Goal: Answer question/provide support

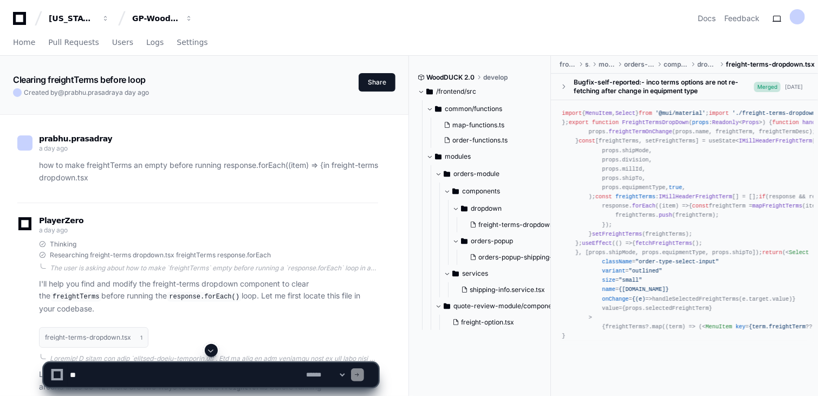
click at [17, 20] on icon at bounding box center [20, 18] width 22 height 13
click at [20, 41] on span "Home" at bounding box center [24, 42] width 22 height 7
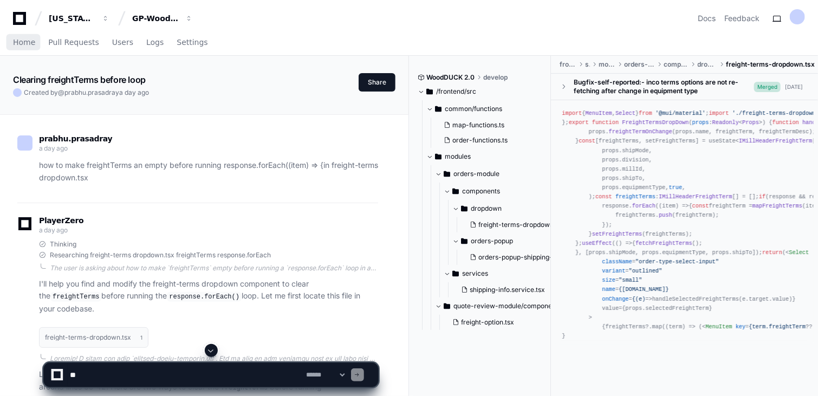
click at [20, 41] on span "Home" at bounding box center [24, 42] width 22 height 7
click at [18, 47] on link "Home" at bounding box center [24, 42] width 22 height 25
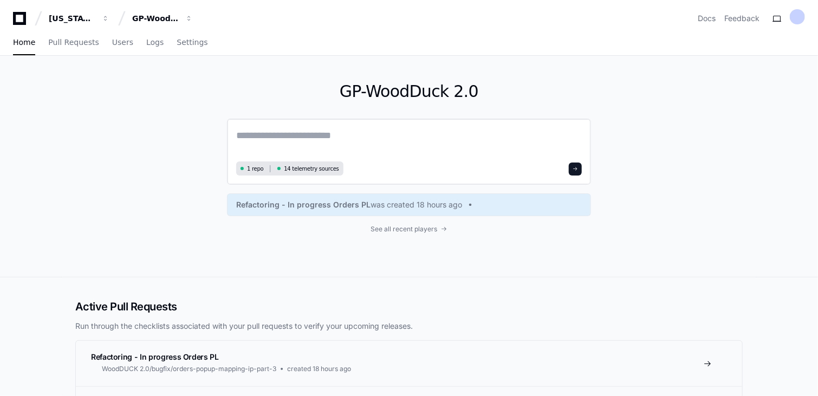
click at [273, 134] on textarea at bounding box center [409, 143] width 346 height 30
click at [404, 136] on textarea "**********" at bounding box center [409, 142] width 346 height 29
paste textarea "**********"
click at [504, 138] on textarea "**********" at bounding box center [409, 142] width 346 height 29
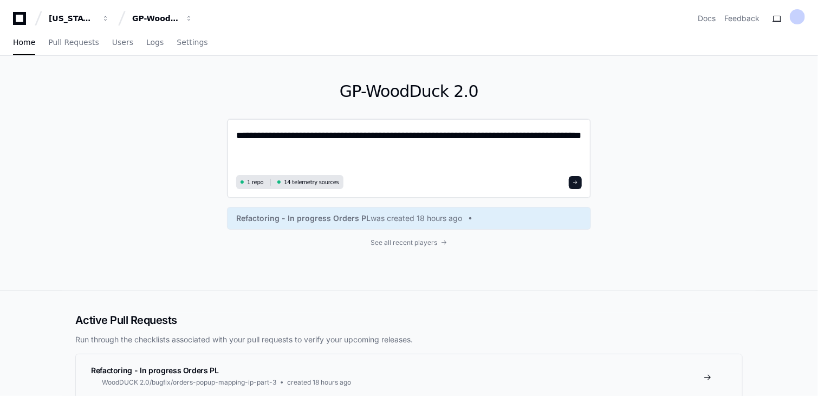
drag, startPoint x: 535, startPoint y: 134, endPoint x: 586, endPoint y: 149, distance: 52.6
click at [586, 149] on div "**********" at bounding box center [409, 159] width 364 height 80
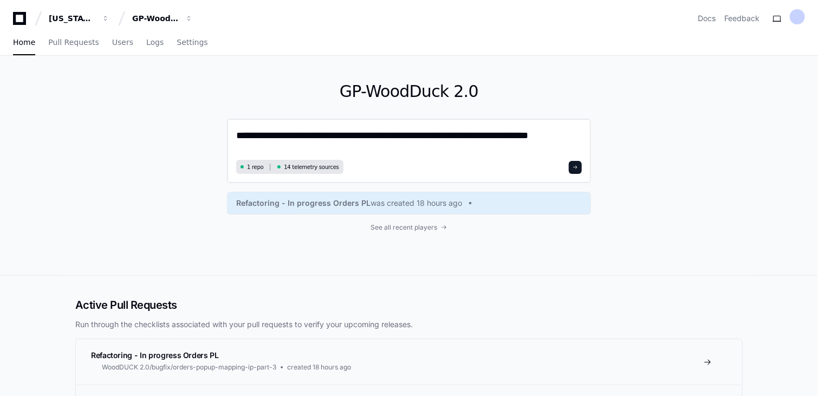
paste textarea "**********"
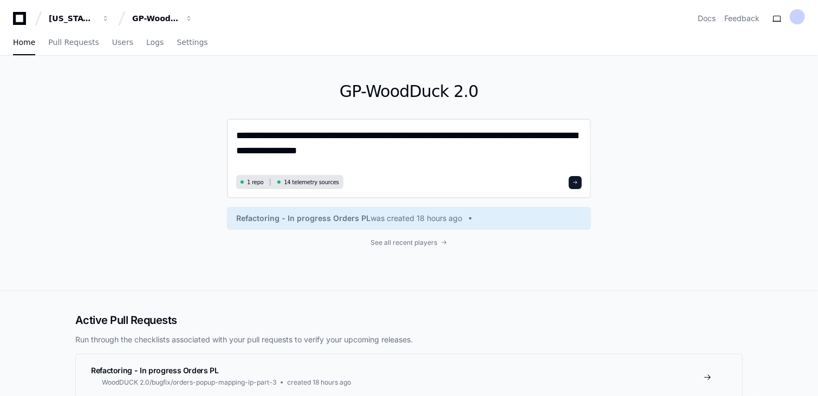
paste textarea "**********"
type textarea "**********"
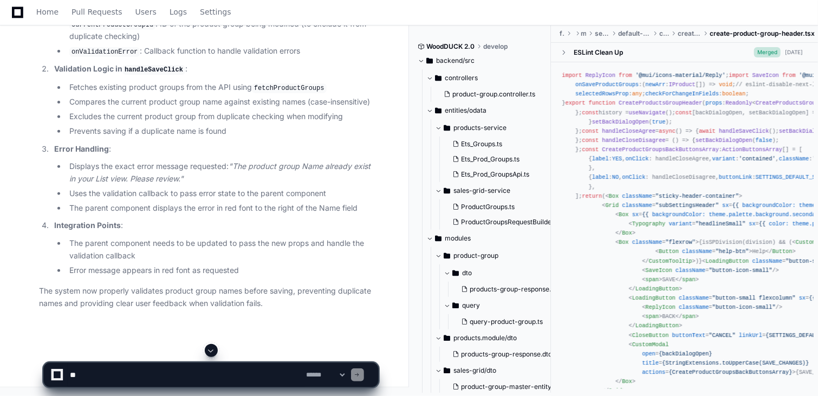
scroll to position [2969, 0]
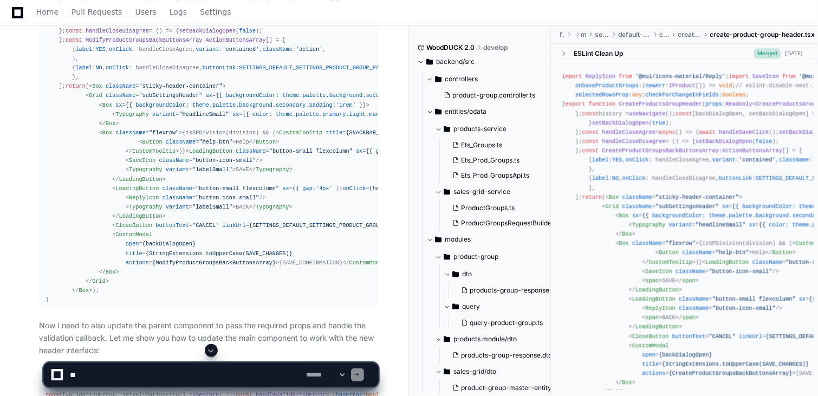
scroll to position [1346, 0]
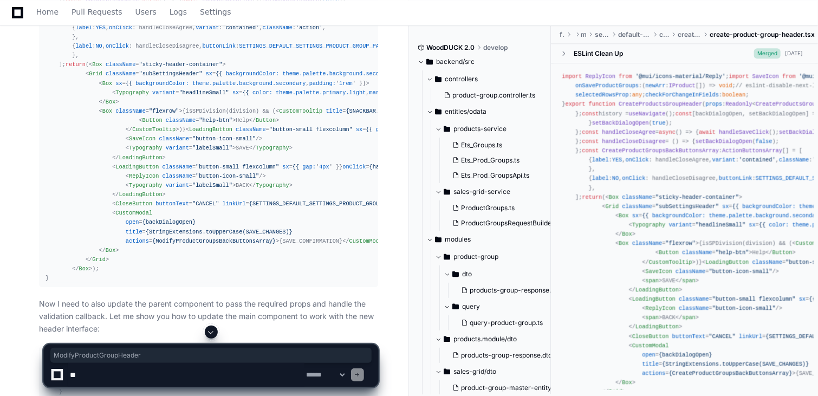
copy span "ModifyProductGroupHeader"
click at [302, 221] on div "import ReplyIcon from '@mui/icons-material/Reply' ; import SaveIcon from '@mui/…" at bounding box center [209, 46] width 326 height 473
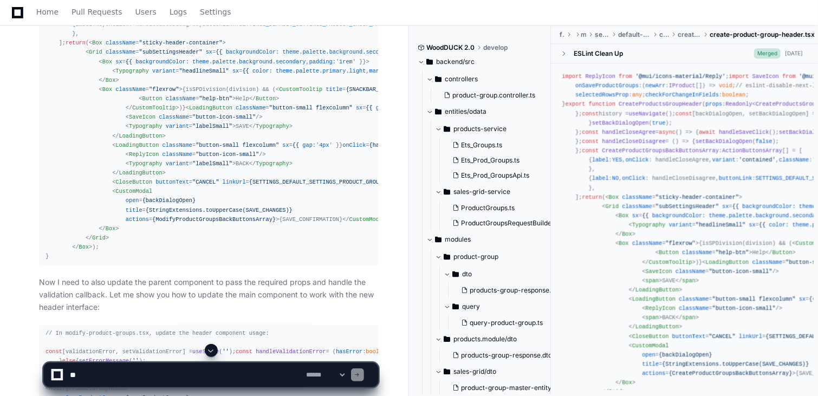
scroll to position [1433, 0]
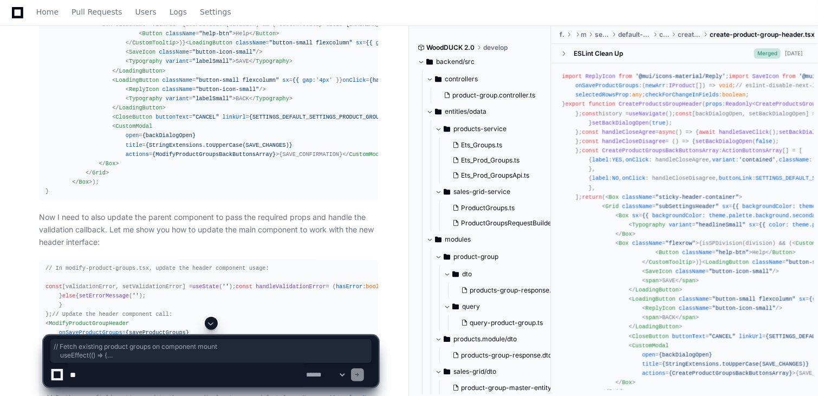
drag, startPoint x: 132, startPoint y: 260, endPoint x: 55, endPoint y: 110, distance: 168.7
copy div "// Fetch existing product groups on component mount useEffect ( () => { const f…"
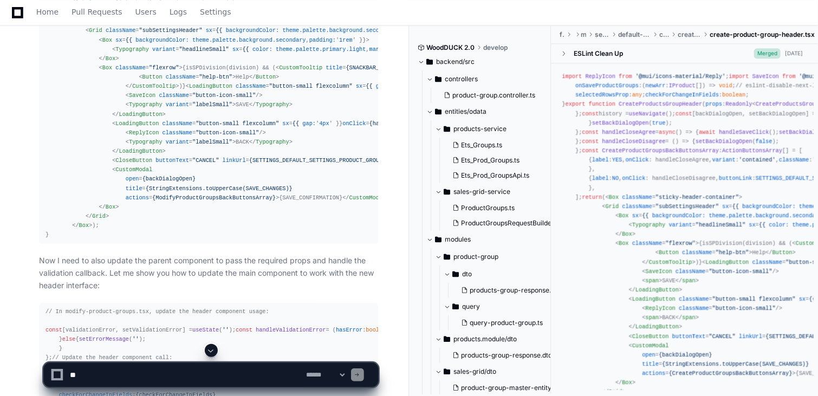
scroll to position [1368, 0]
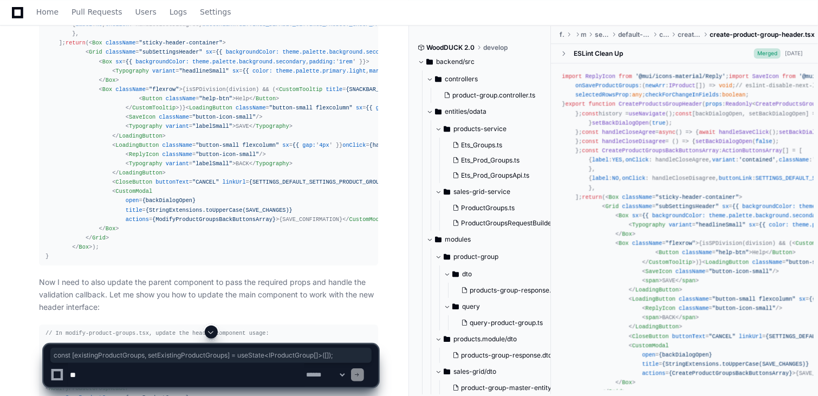
drag, startPoint x: 332, startPoint y: 153, endPoint x: 52, endPoint y: 153, distance: 279.6
click at [52, 153] on div "import ReplyIcon from '@mui/icons-material/Reply' ; import SaveIcon from '@mui/…" at bounding box center [209, 24] width 326 height 473
copy div "const [existingProductGroups, setExistingProductGroups] = useState< IProductGro…"
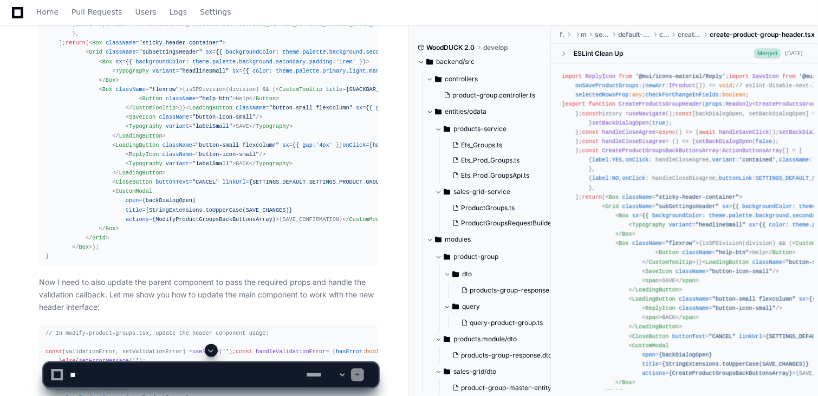
click at [292, 171] on div "import ReplyIcon from '@mui/icons-material/Reply' ; import SaveIcon from '@mui/…" at bounding box center [209, 24] width 326 height 473
click at [161, 261] on div "import ReplyIcon from '@mui/icons-material/Reply' ; import SaveIcon from '@mui/…" at bounding box center [209, 24] width 326 height 473
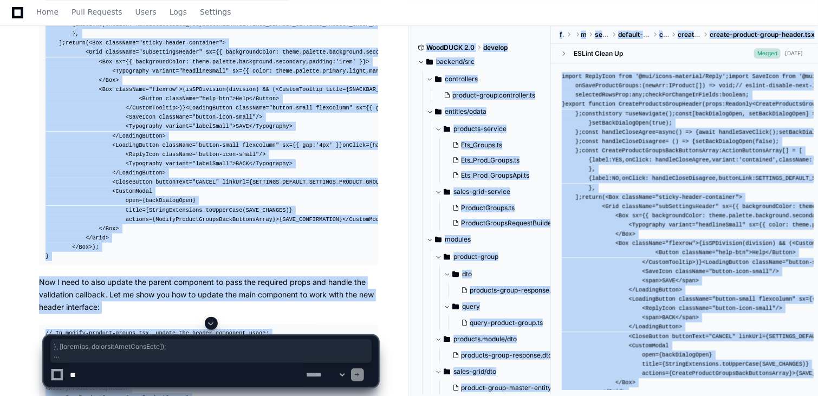
drag, startPoint x: 162, startPoint y: 331, endPoint x: 75, endPoint y: 325, distance: 86.9
click at [75, 325] on div at bounding box center [210, 323] width 335 height 13
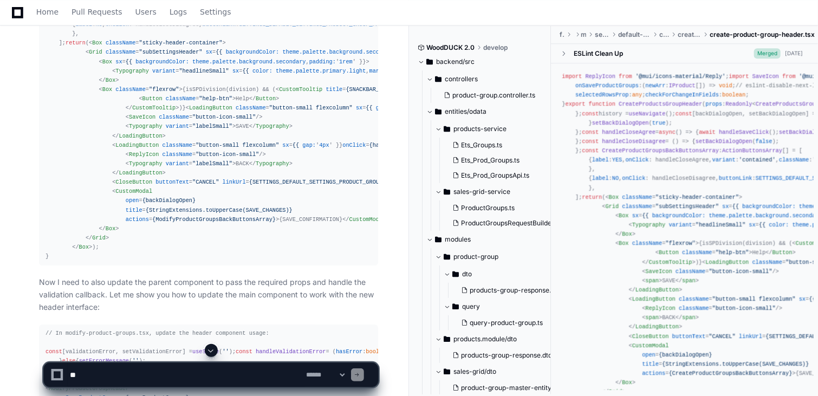
click at [139, 261] on div "import ReplyIcon from '@mui/icons-material/Reply' ; import SaveIcon from '@mui/…" at bounding box center [209, 24] width 326 height 473
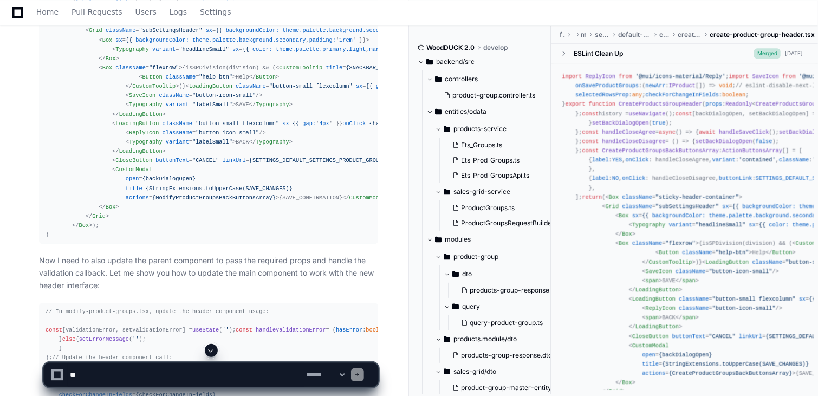
scroll to position [1433, 0]
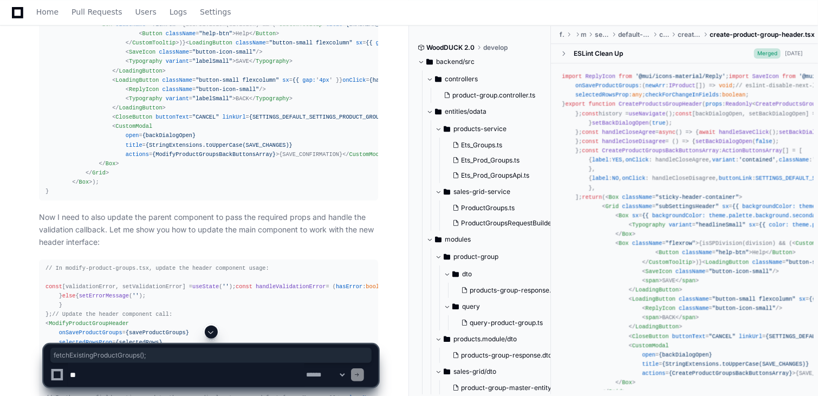
drag, startPoint x: 68, startPoint y: 262, endPoint x: 160, endPoint y: 263, distance: 92.1
copy div "fetchExistingProductGroups ();"
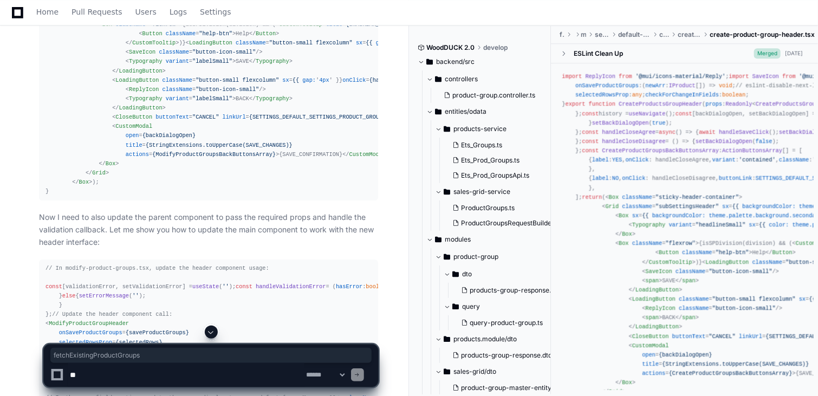
copy span "fetchExistingProductGroups"
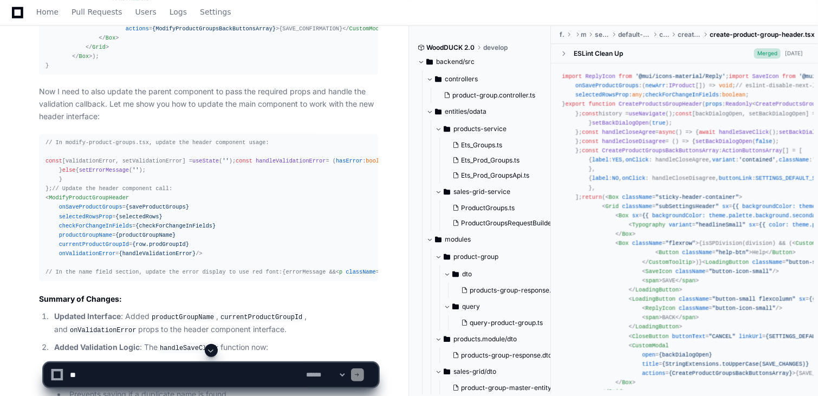
scroll to position [1563, 0]
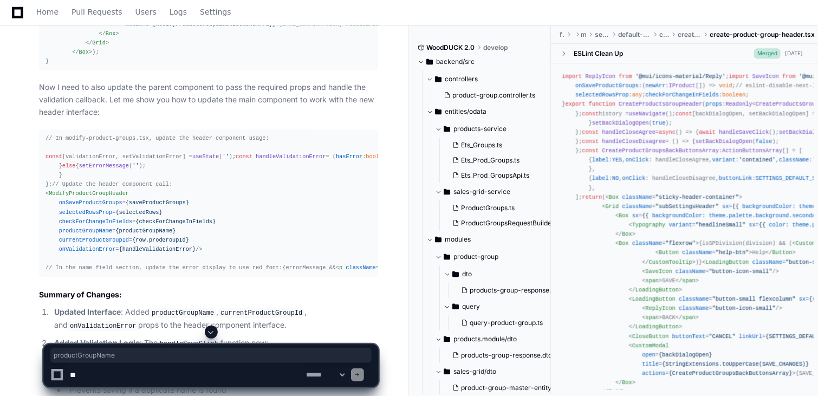
copy div "productGroupName"
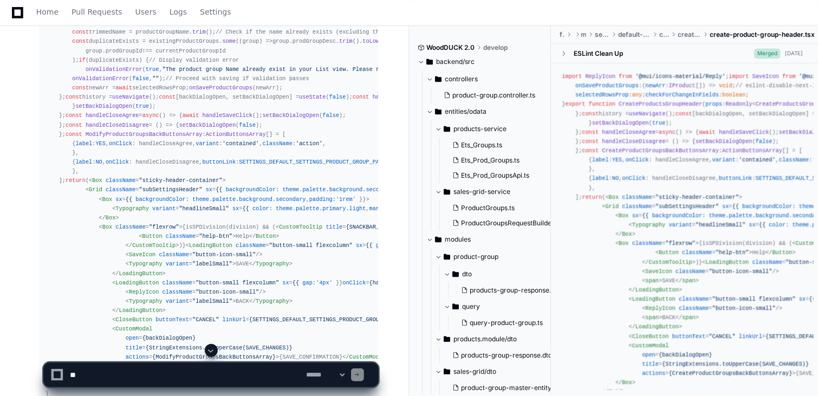
scroll to position [1545, 0]
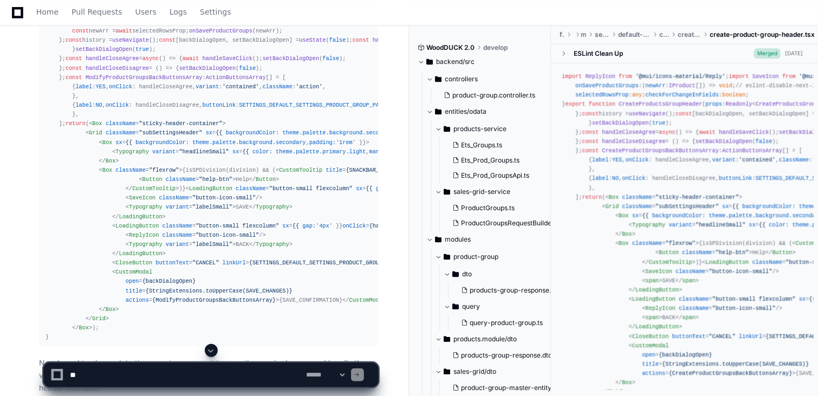
scroll to position [1285, 0]
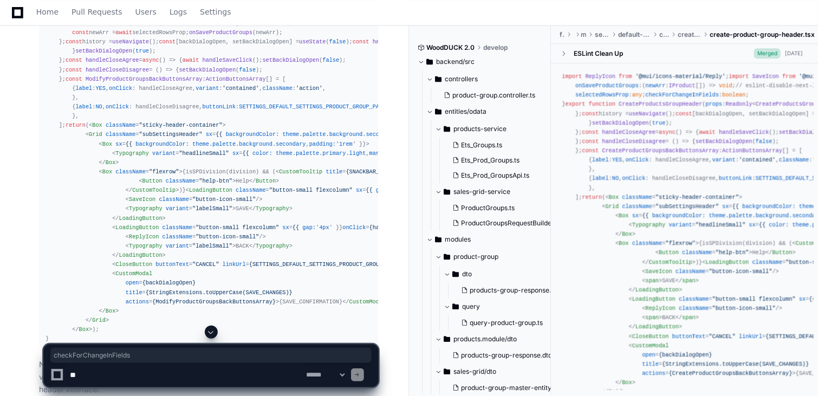
copy span "checkForChangeInFields"
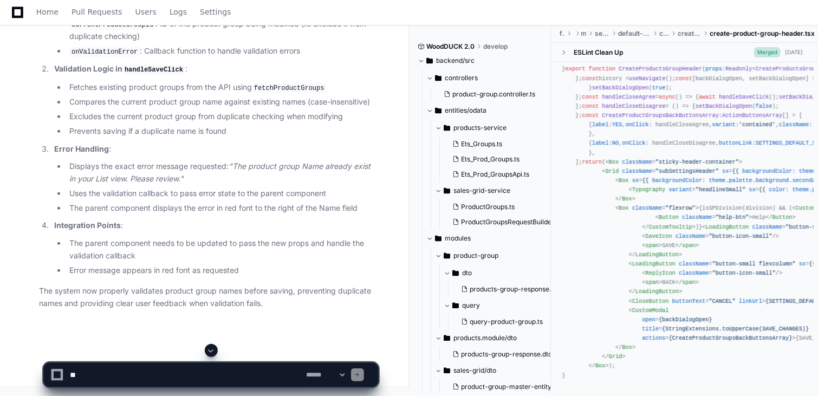
scroll to position [1220, 0]
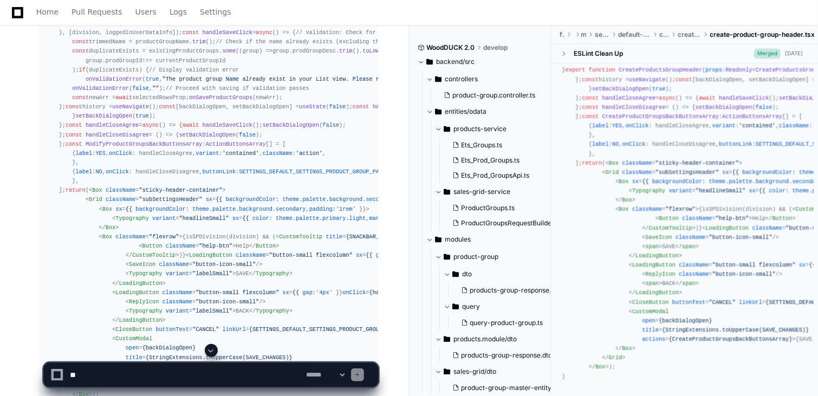
click at [200, 190] on div "import ReplyIcon from '@mui/icons-material/Reply' ; import SaveIcon from '@mui/…" at bounding box center [209, 172] width 326 height 473
click at [272, 209] on div "import ReplyIcon from '@mui/icons-material/Reply' ; import SaveIcon from '@mui/…" at bounding box center [209, 172] width 326 height 473
click at [254, 199] on div "import ReplyIcon from '@mui/icons-material/Reply' ; import SaveIcon from '@mui/…" at bounding box center [209, 172] width 326 height 473
click at [280, 245] on div "import ReplyIcon from '@mui/icons-material/Reply' ; import SaveIcon from '@mui/…" at bounding box center [209, 172] width 326 height 473
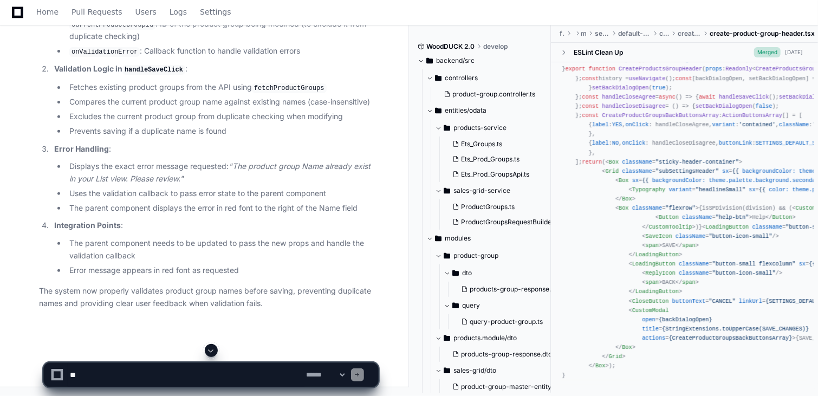
scroll to position [2564, 0]
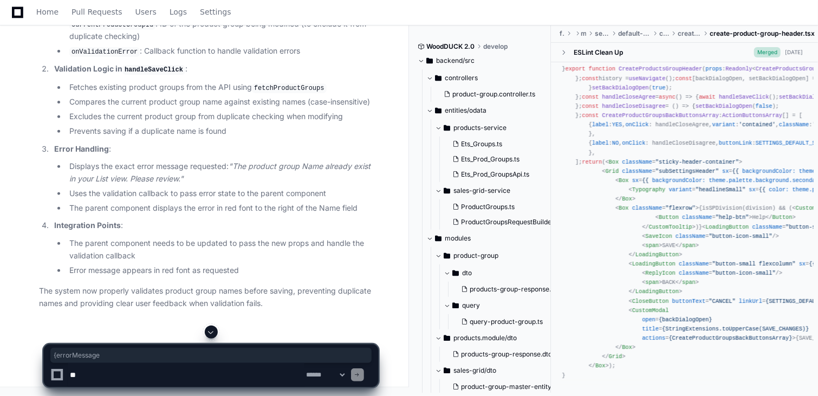
drag, startPoint x: 85, startPoint y: 286, endPoint x: 45, endPoint y: 282, distance: 40.2
copy div "{errorMessage"
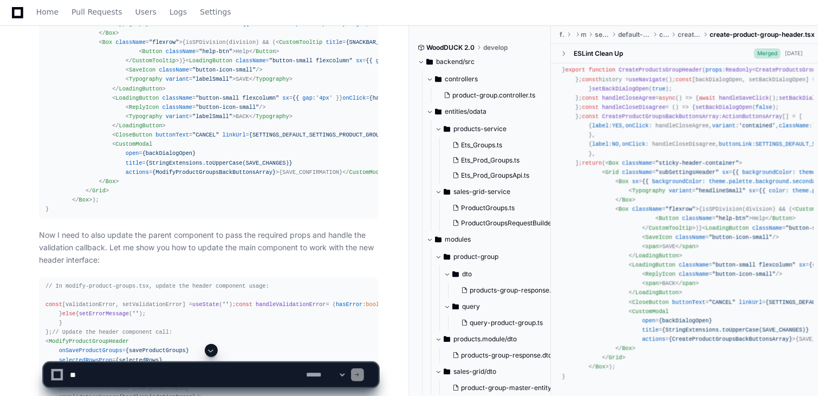
scroll to position [1394, 0]
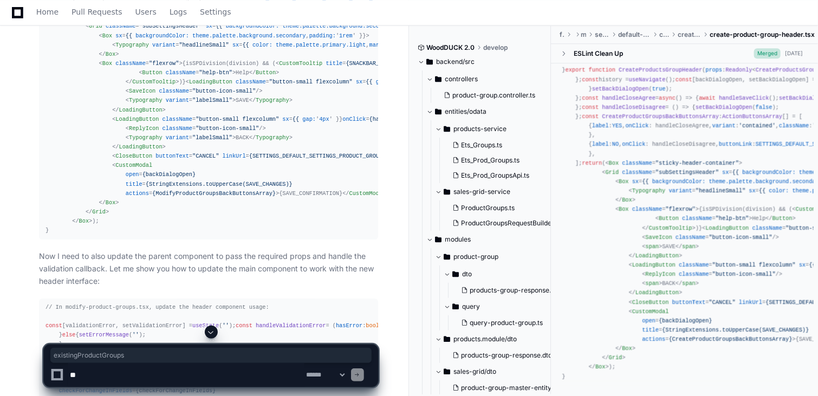
copy div "existingProductGroups"
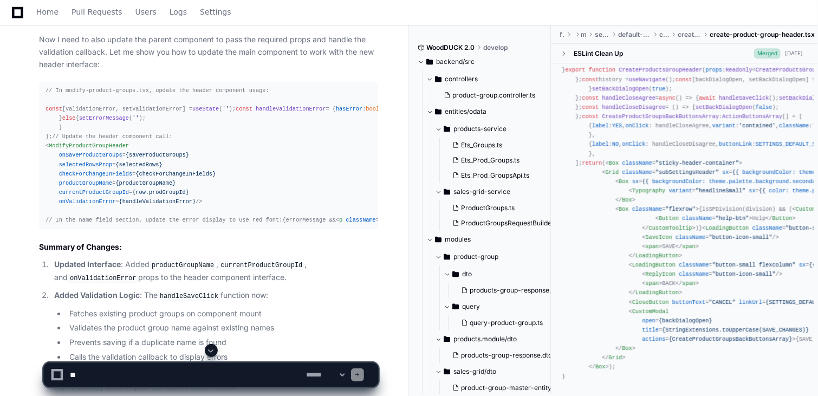
scroll to position [1632, 0]
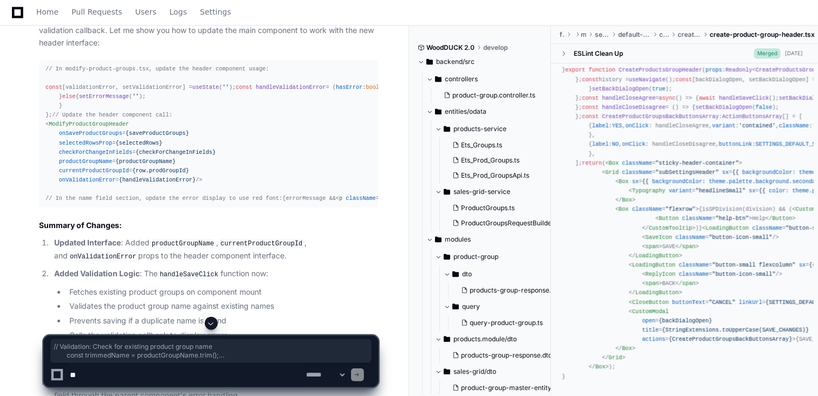
drag, startPoint x: 167, startPoint y: 251, endPoint x: 69, endPoint y: 106, distance: 175.7
copy div "// Validation: Check for existing product group name const trimmedName = produc…"
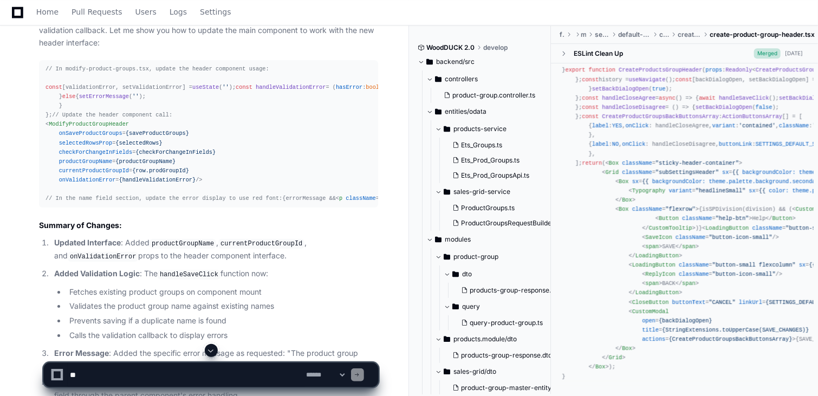
scroll to position [2625, 0]
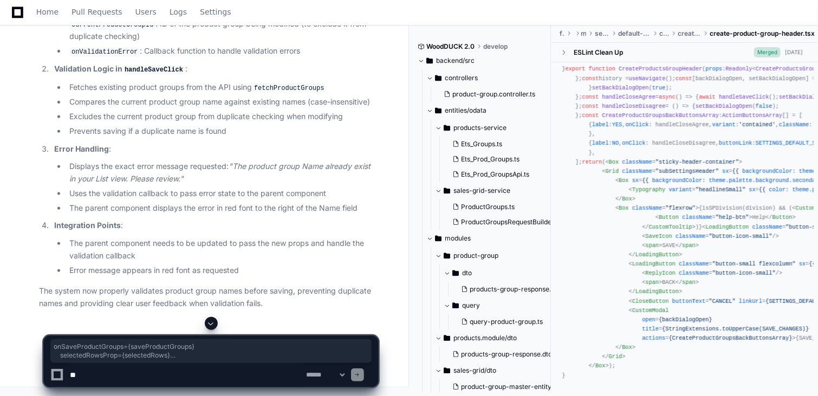
drag, startPoint x: 56, startPoint y: 161, endPoint x: 189, endPoint y: 205, distance: 139.6
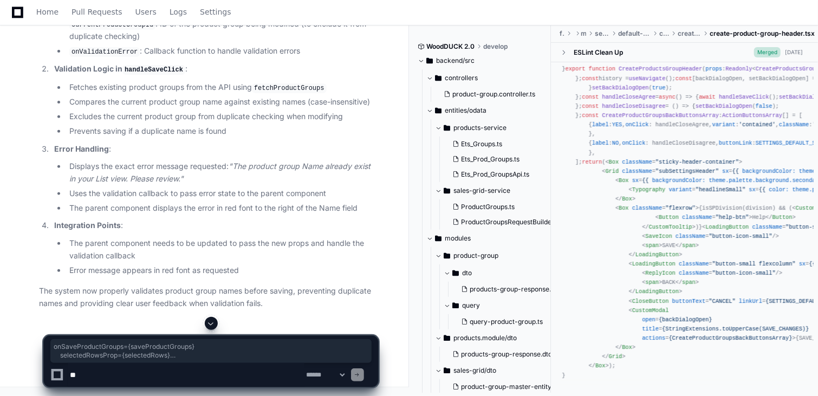
drag, startPoint x: 195, startPoint y: 204, endPoint x: 56, endPoint y: 162, distance: 145.0
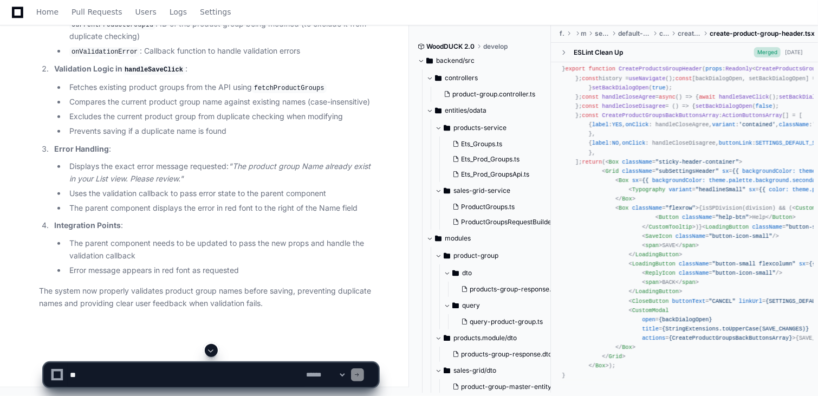
scroll to position [2604, 0]
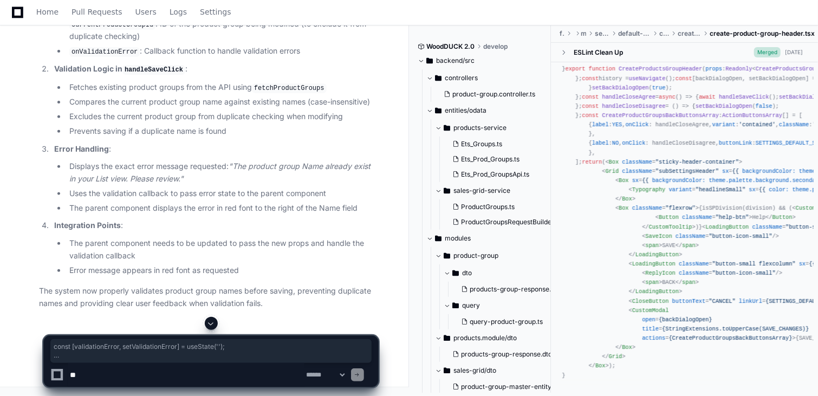
drag, startPoint x: 61, startPoint y: 147, endPoint x: 41, endPoint y: 71, distance: 78.5
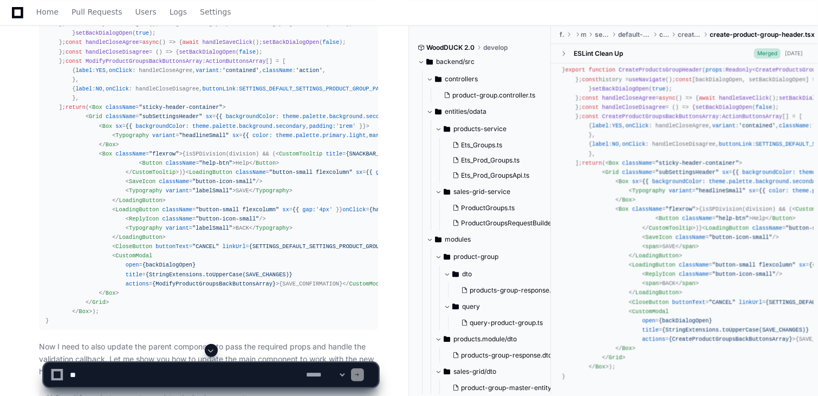
scroll to position [1281, 0]
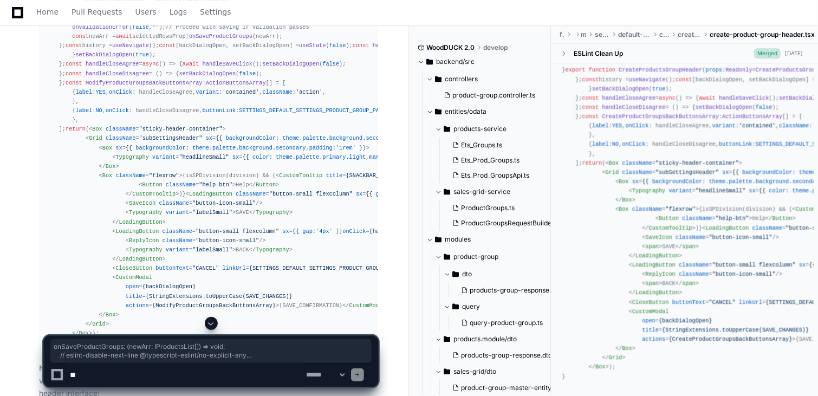
drag, startPoint x: 280, startPoint y: 169, endPoint x: 54, endPoint y: 111, distance: 233.1
click at [54, 111] on div "import ReplyIcon from '@mui/icons-material/Reply' ; import SaveIcon from '@mui/…" at bounding box center [209, 110] width 326 height 473
drag, startPoint x: 53, startPoint y: 200, endPoint x: 50, endPoint y: 212, distance: 11.8
click at [50, 212] on div "import ReplyIcon from '@mui/icons-material/Reply' ; import SaveIcon from '@mui/…" at bounding box center [209, 110] width 326 height 473
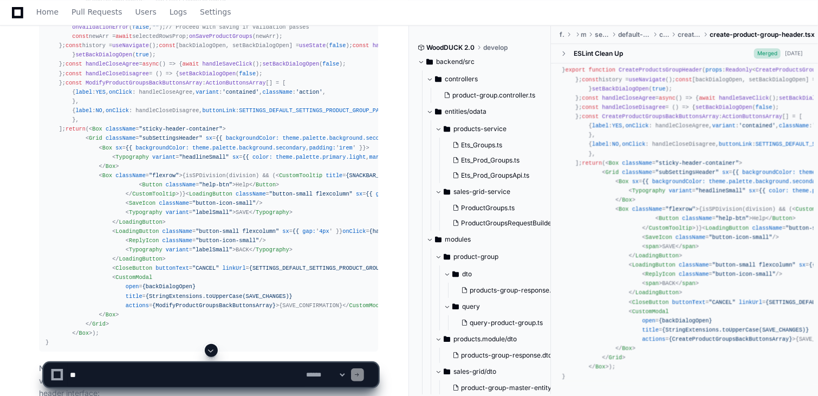
click at [274, 263] on div "import ReplyIcon from '@mui/icons-material/Reply' ; import SaveIcon from '@mui/…" at bounding box center [209, 110] width 326 height 473
click at [346, 238] on div "import ReplyIcon from '@mui/icons-material/Reply' ; import SaveIcon from '@mui/…" at bounding box center [209, 110] width 326 height 473
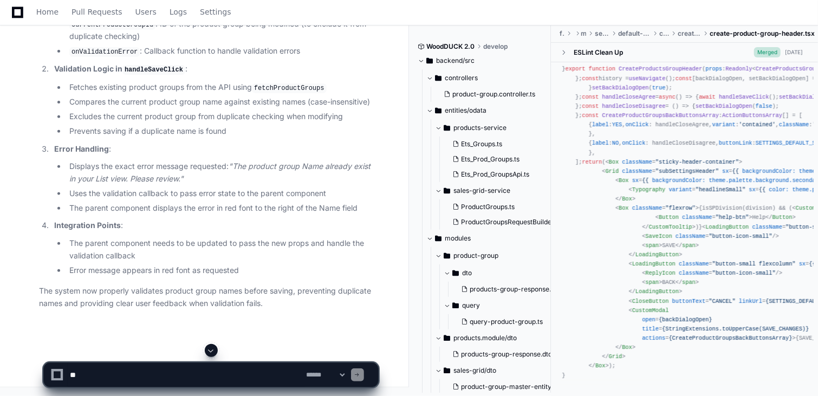
scroll to position [2581, 0]
click at [173, 375] on textarea at bounding box center [186, 375] width 237 height 24
paste textarea "**********"
type textarea "**********"
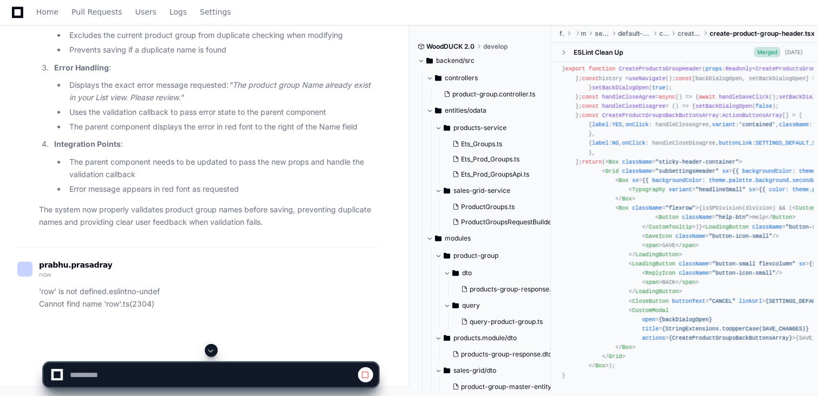
click at [211, 351] on span at bounding box center [211, 350] width 9 height 9
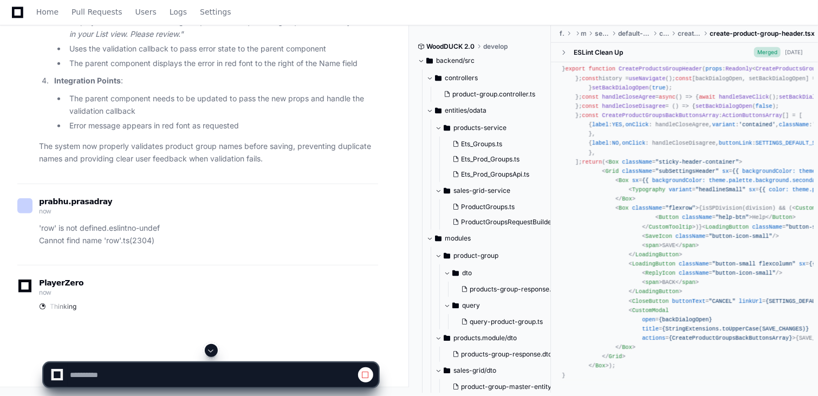
scroll to position [3313, 0]
click at [223, 118] on li "The parent component needs to be updated to pass the new props and handle the v…" at bounding box center [222, 105] width 312 height 25
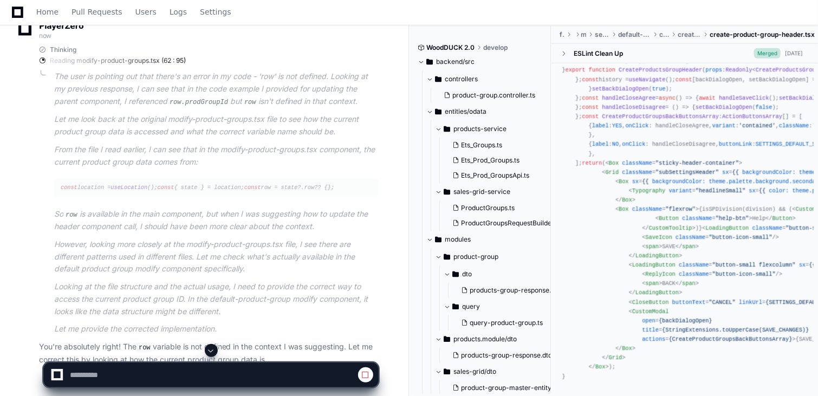
scroll to position [2576, 0]
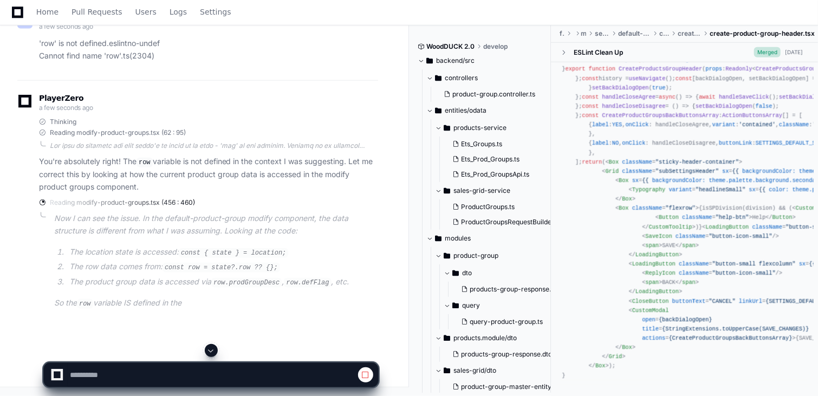
click at [211, 353] on span at bounding box center [211, 350] width 9 height 9
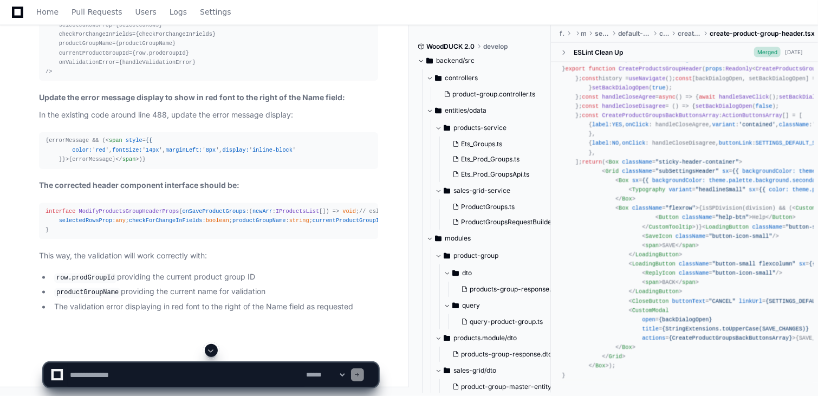
scroll to position [3819, 0]
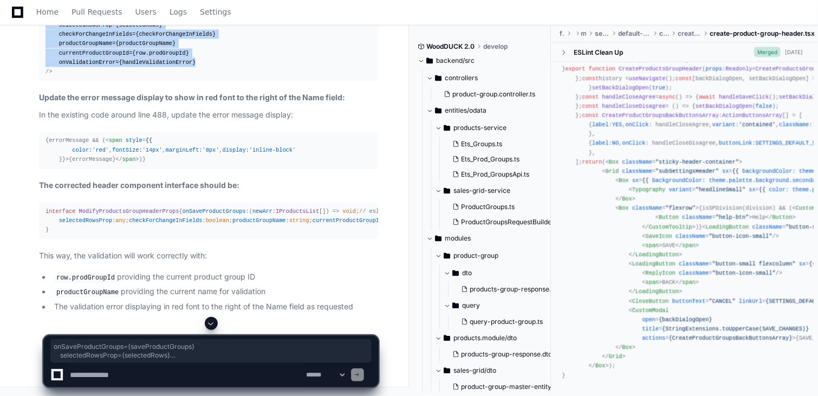
drag, startPoint x: 50, startPoint y: 240, endPoint x: 192, endPoint y: 283, distance: 147.9
click at [192, 76] on div "< ModifyProductGroupHeader onSaveProductGroups={saveProductGroups} selectedRows…" at bounding box center [209, 43] width 326 height 65
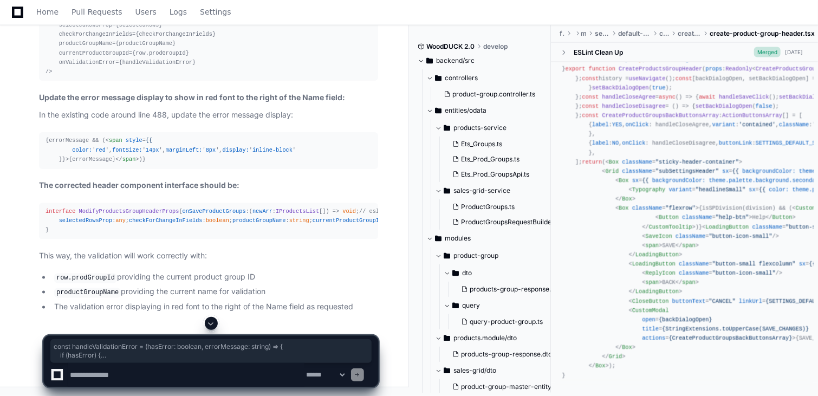
drag, startPoint x: 55, startPoint y: 180, endPoint x: 38, endPoint y: 97, distance: 84.6
click at [38, 97] on div "Now I need to provide the correct updated code for both the parent component ca…" at bounding box center [197, 72] width 361 height 482
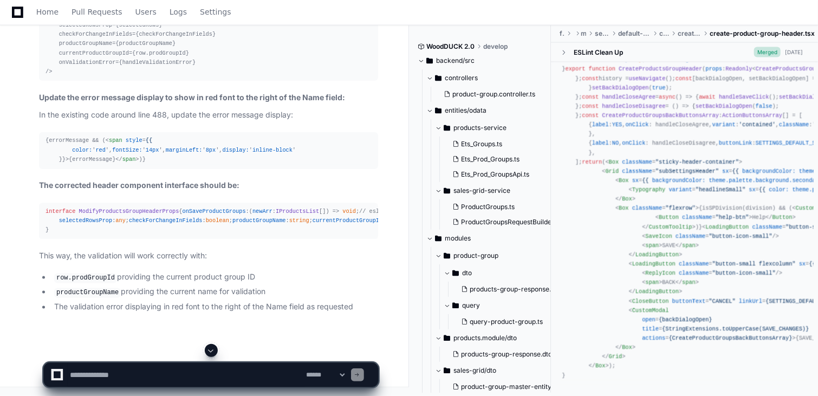
scroll to position [3881, 0]
click at [277, 76] on div "< ModifyProductGroupHeader onSaveProductGroups={saveProductGroups} selectedRows…" at bounding box center [209, 43] width 326 height 65
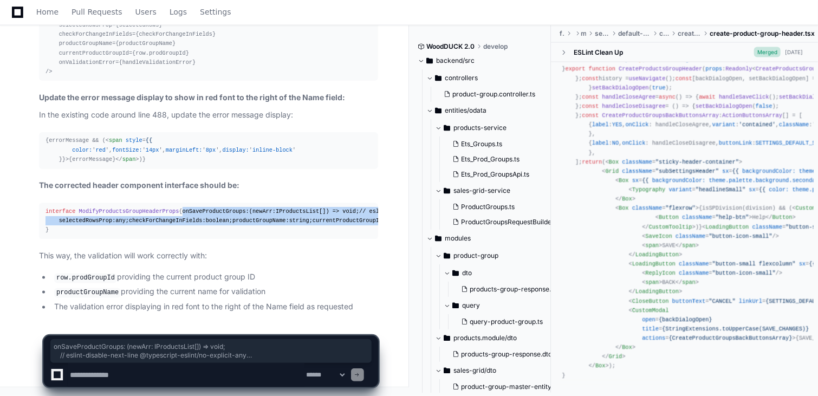
drag, startPoint x: 53, startPoint y: 164, endPoint x: 305, endPoint y: 220, distance: 258.1
click at [305, 220] on div "interface ModifyProductsGroupHeaderProps { onSaveProductGroups : ( newArr : IPr…" at bounding box center [209, 222] width 326 height 28
